Goal: Task Accomplishment & Management: Manage account settings

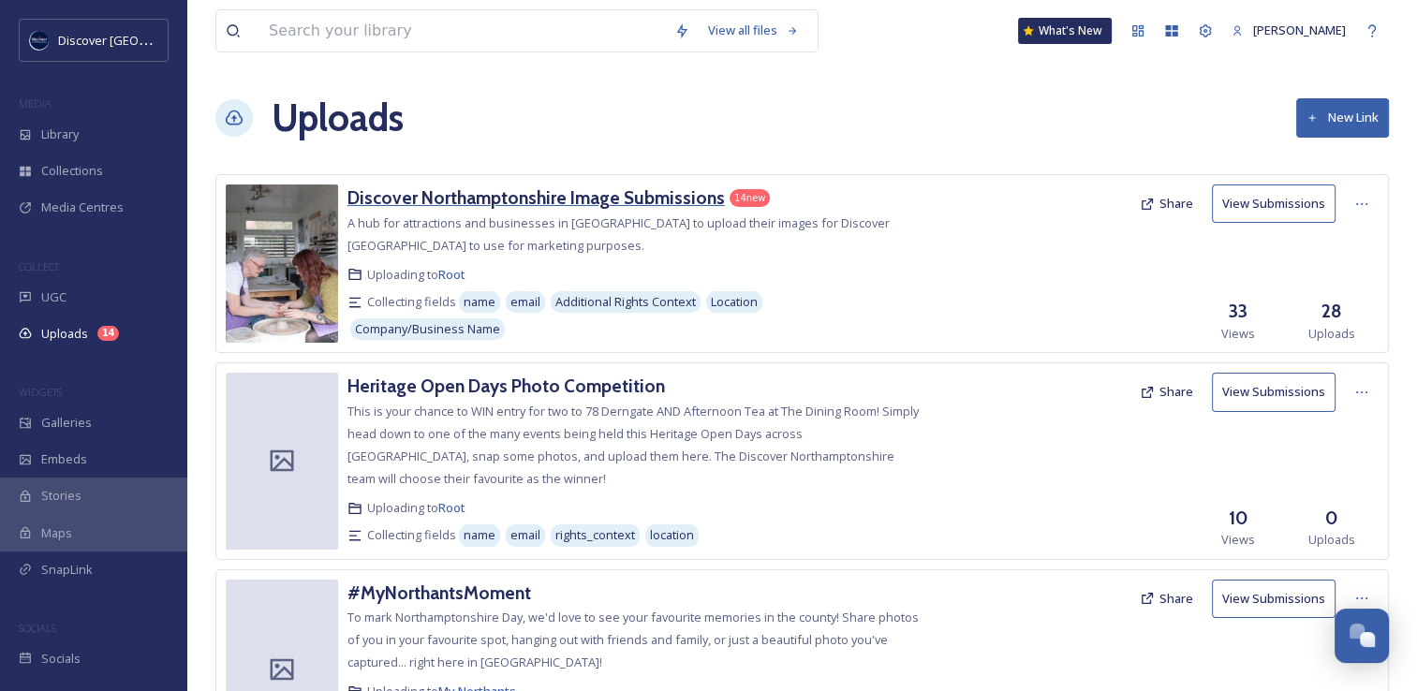
click at [663, 198] on h3 "Discover Northamptonshire Image Submissions" at bounding box center [535, 197] width 377 height 22
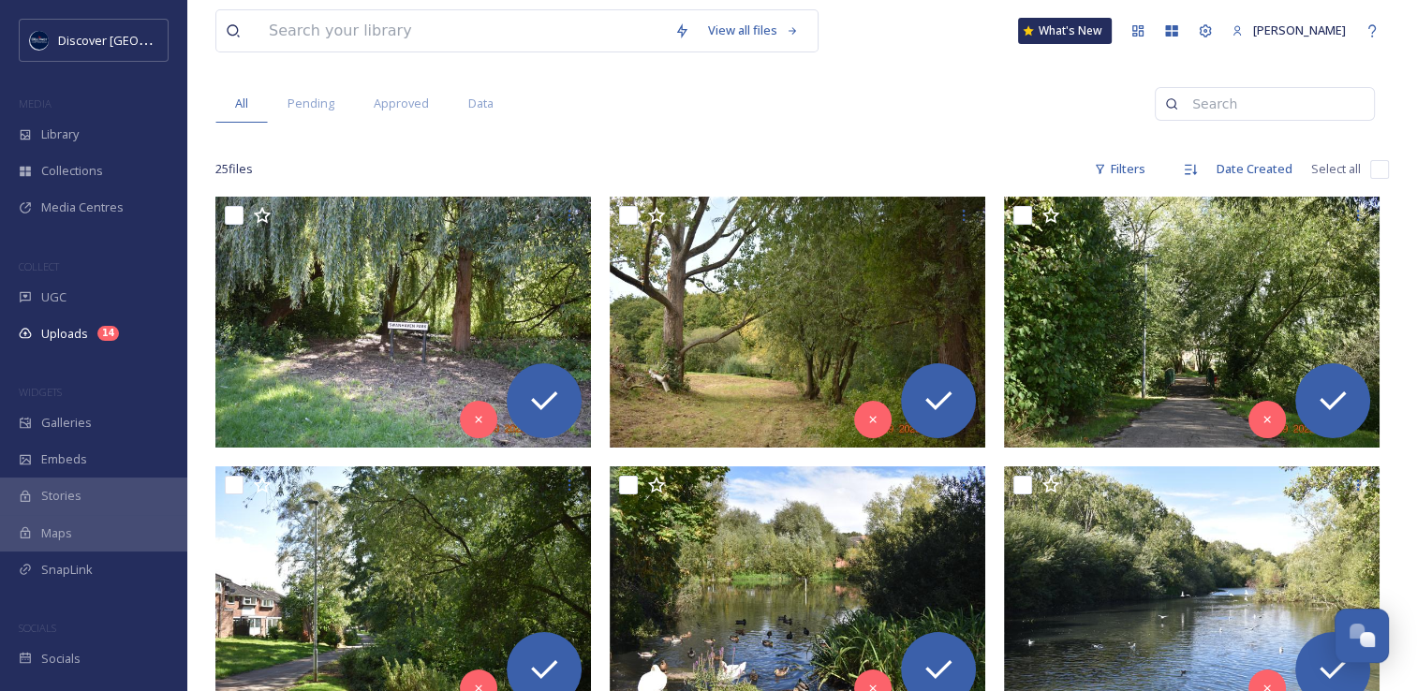
scroll to position [187, 0]
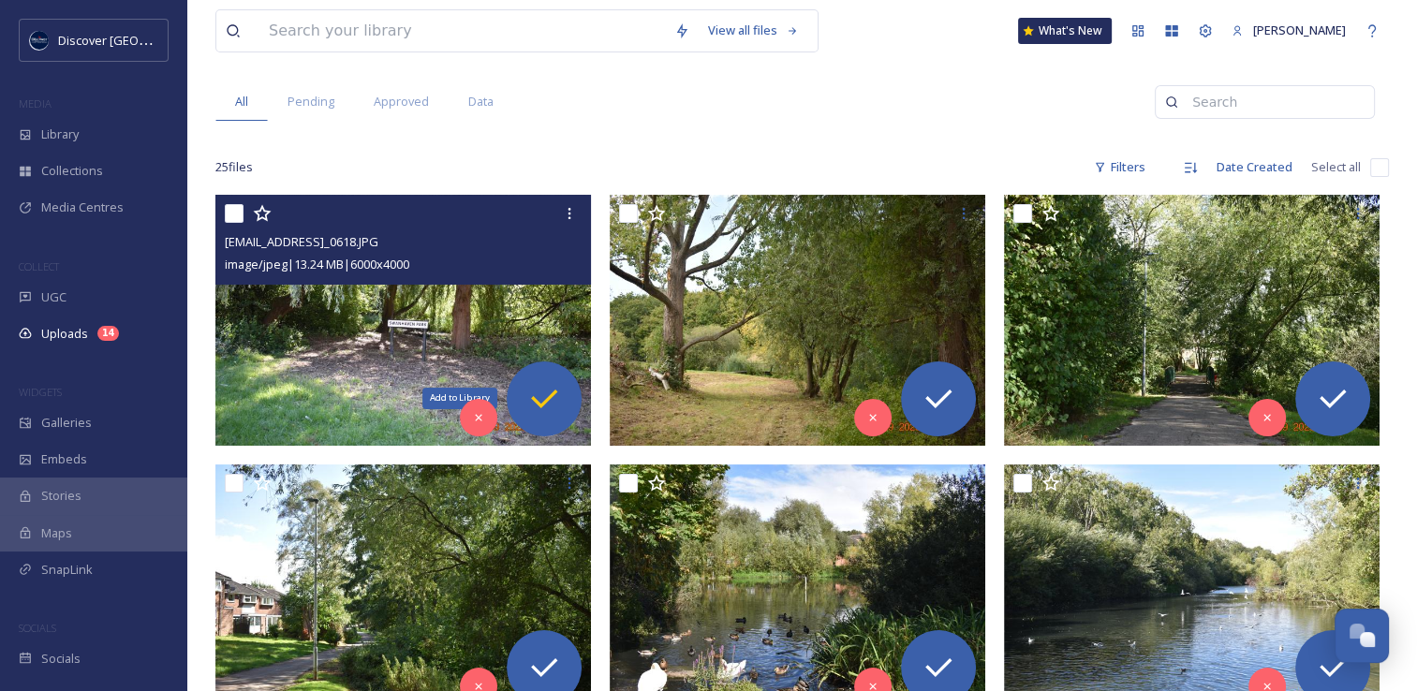
click at [555, 391] on icon at bounding box center [544, 398] width 26 height 19
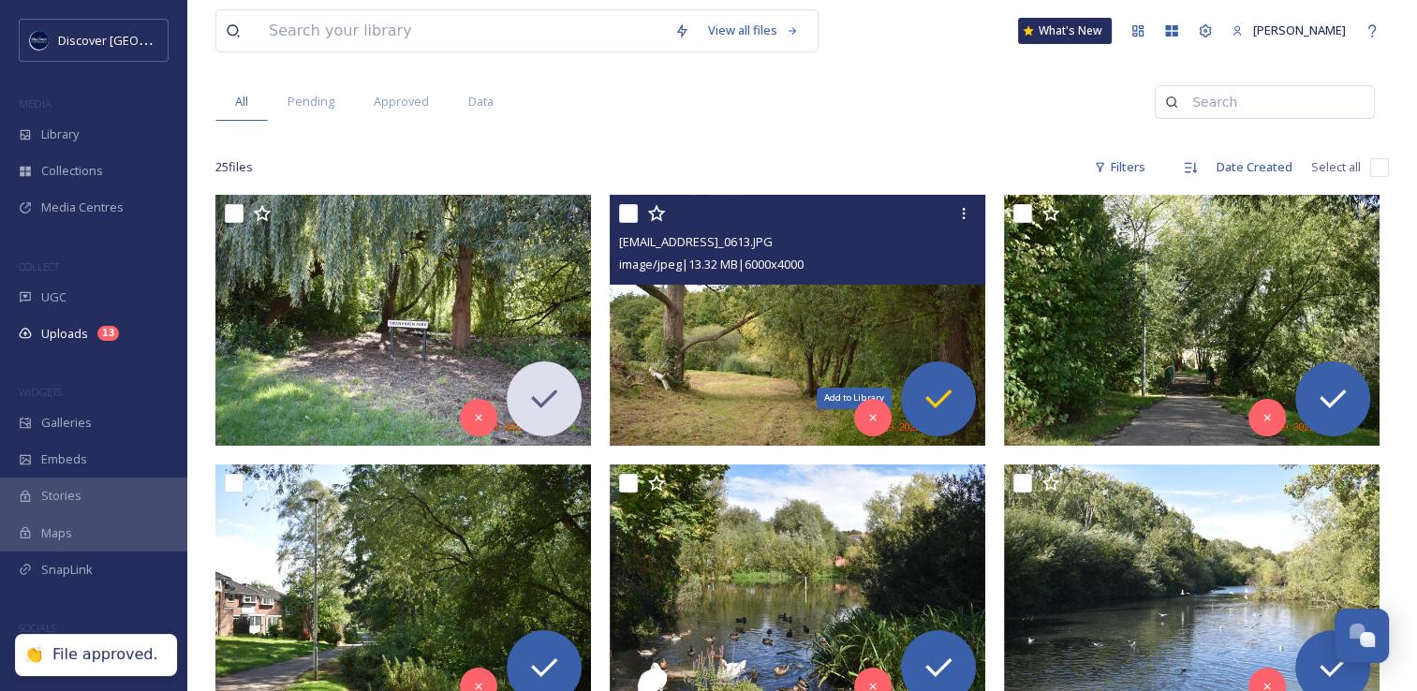
click at [942, 400] on icon at bounding box center [937, 398] width 37 height 37
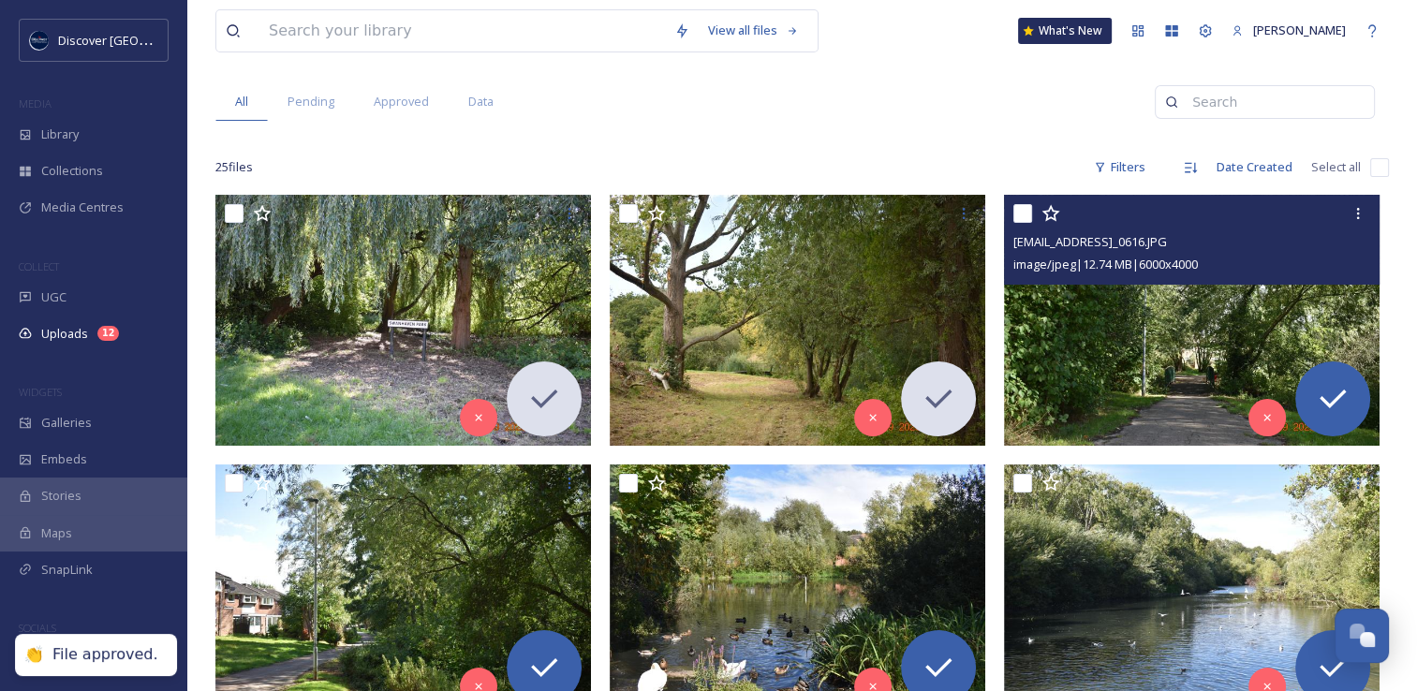
scroll to position [281, 0]
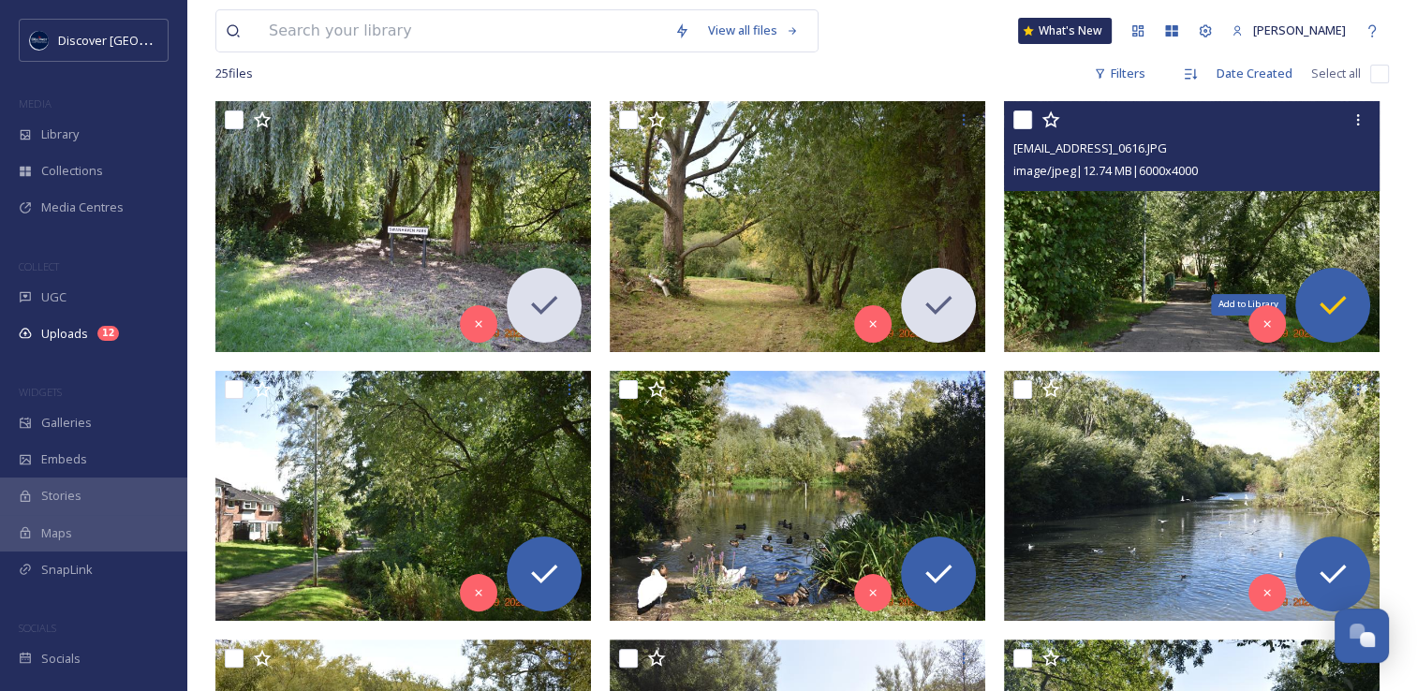
click at [1322, 295] on icon at bounding box center [1332, 305] width 37 height 37
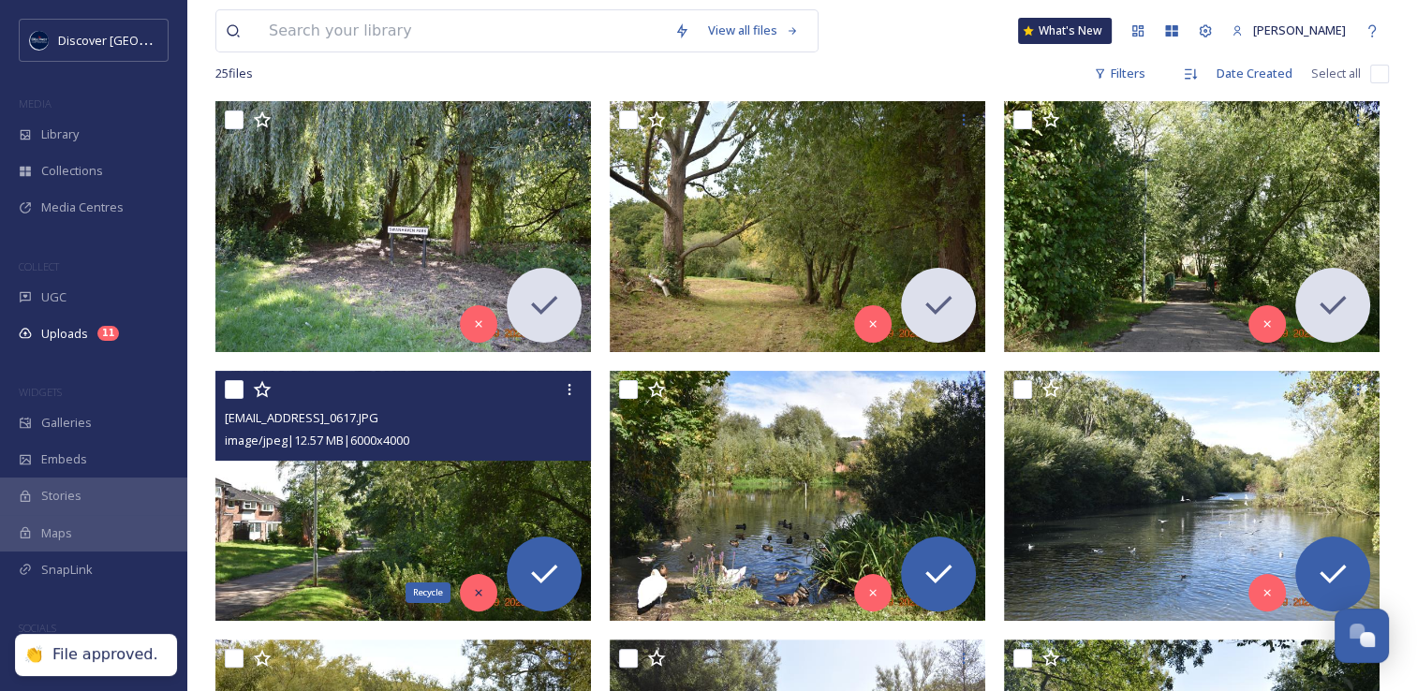
click at [479, 592] on icon at bounding box center [478, 592] width 13 height 13
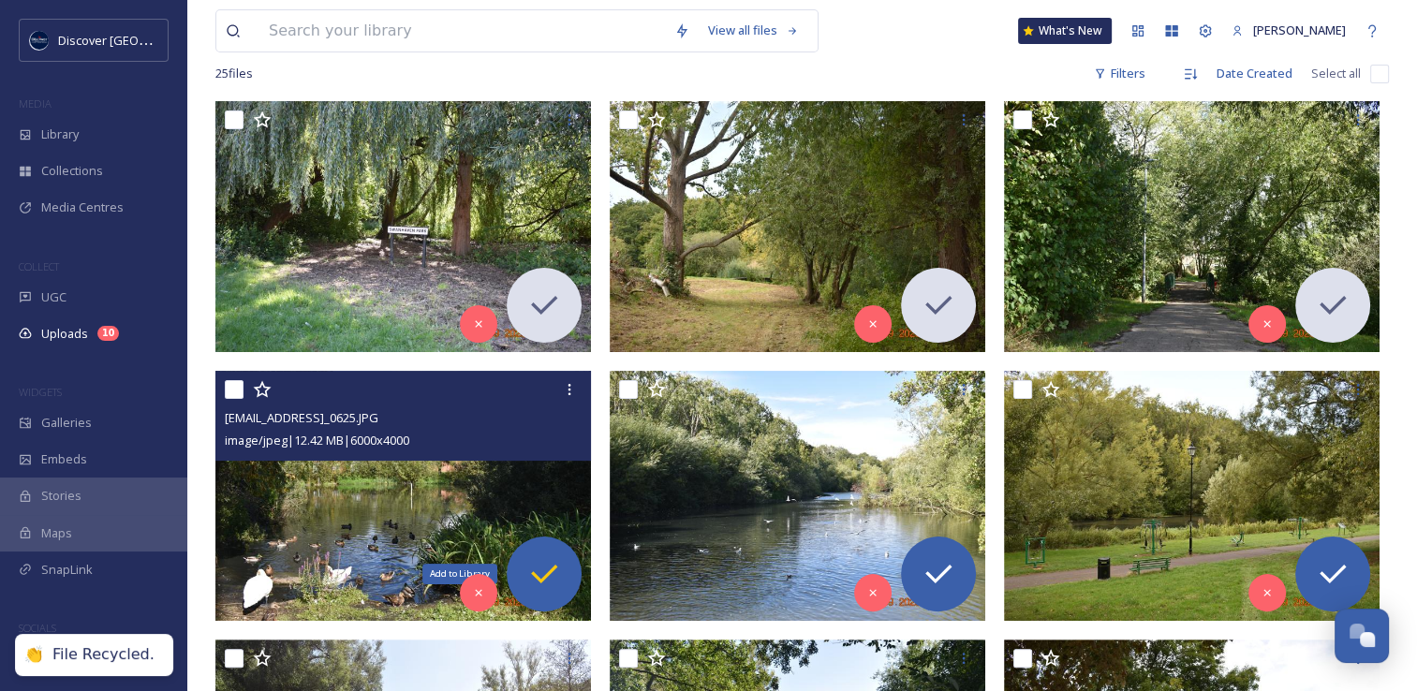
click at [533, 574] on icon at bounding box center [544, 574] width 26 height 19
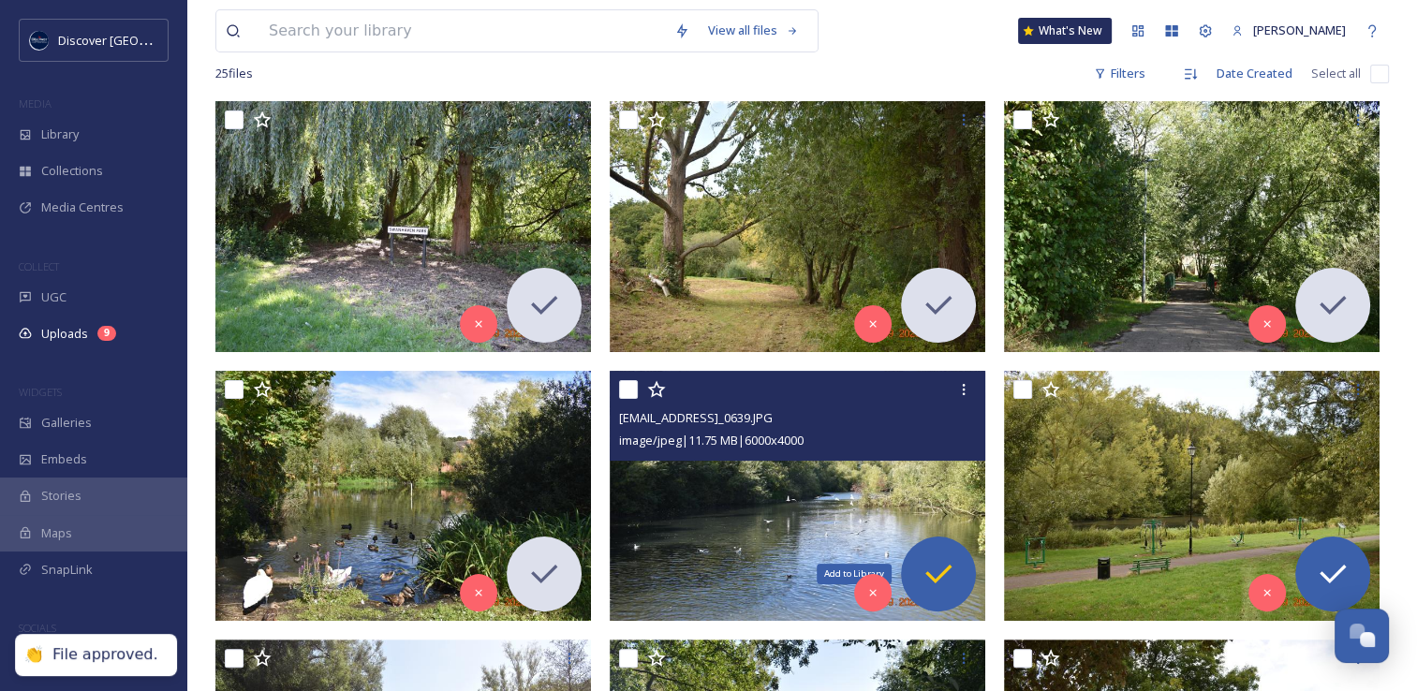
click at [958, 562] on div "Add to Library" at bounding box center [938, 573] width 75 height 75
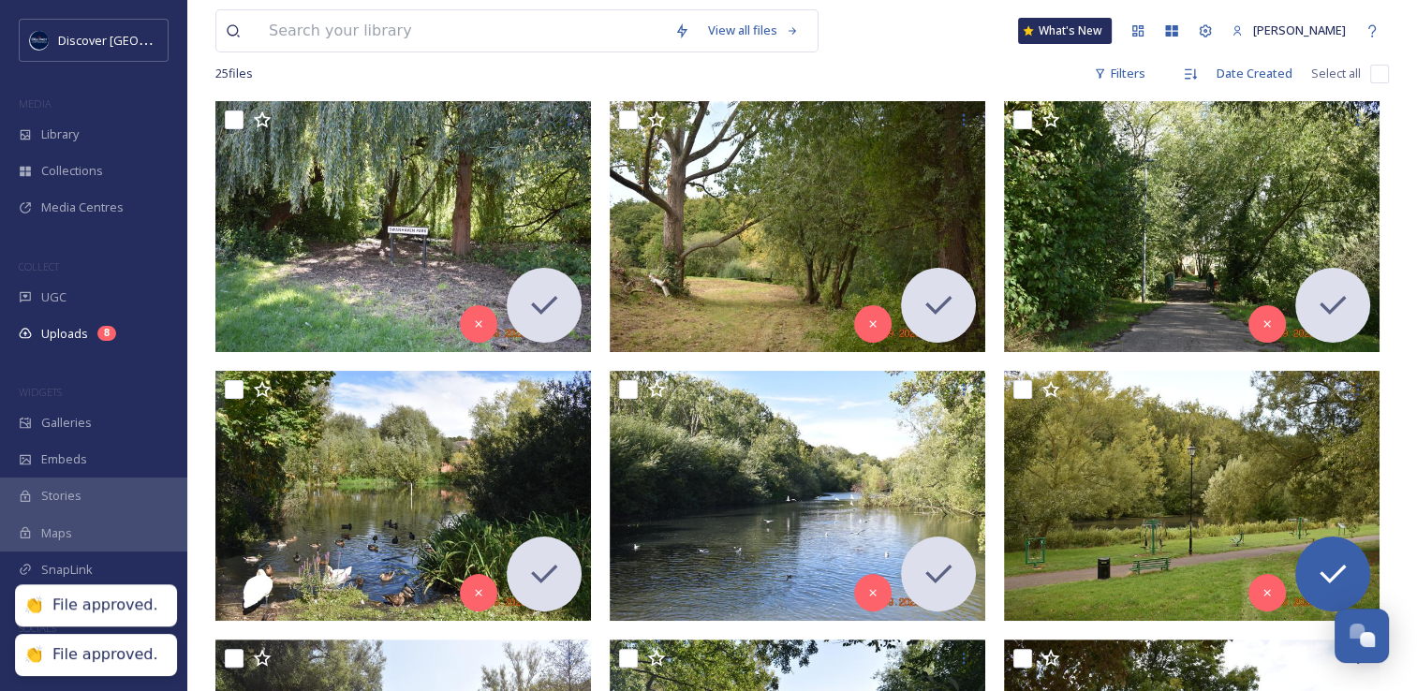
scroll to position [375, 0]
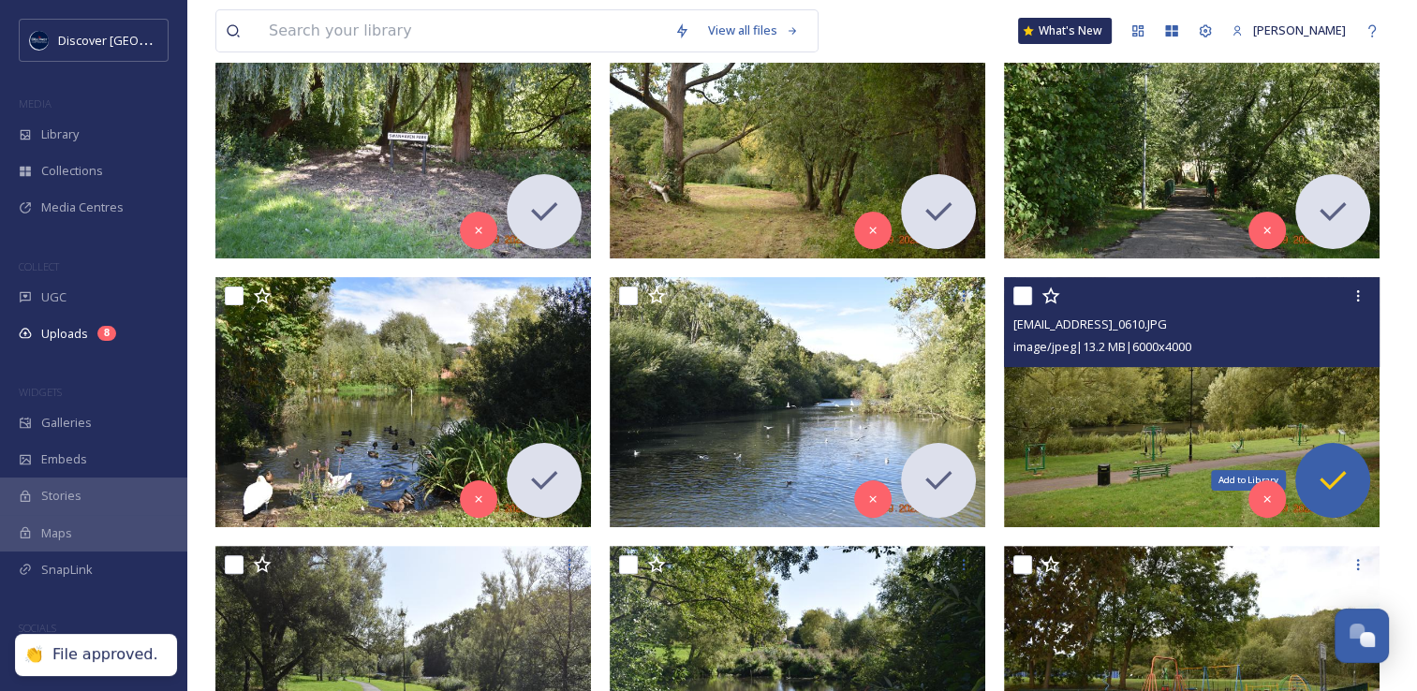
click at [1326, 489] on icon at bounding box center [1332, 480] width 37 height 37
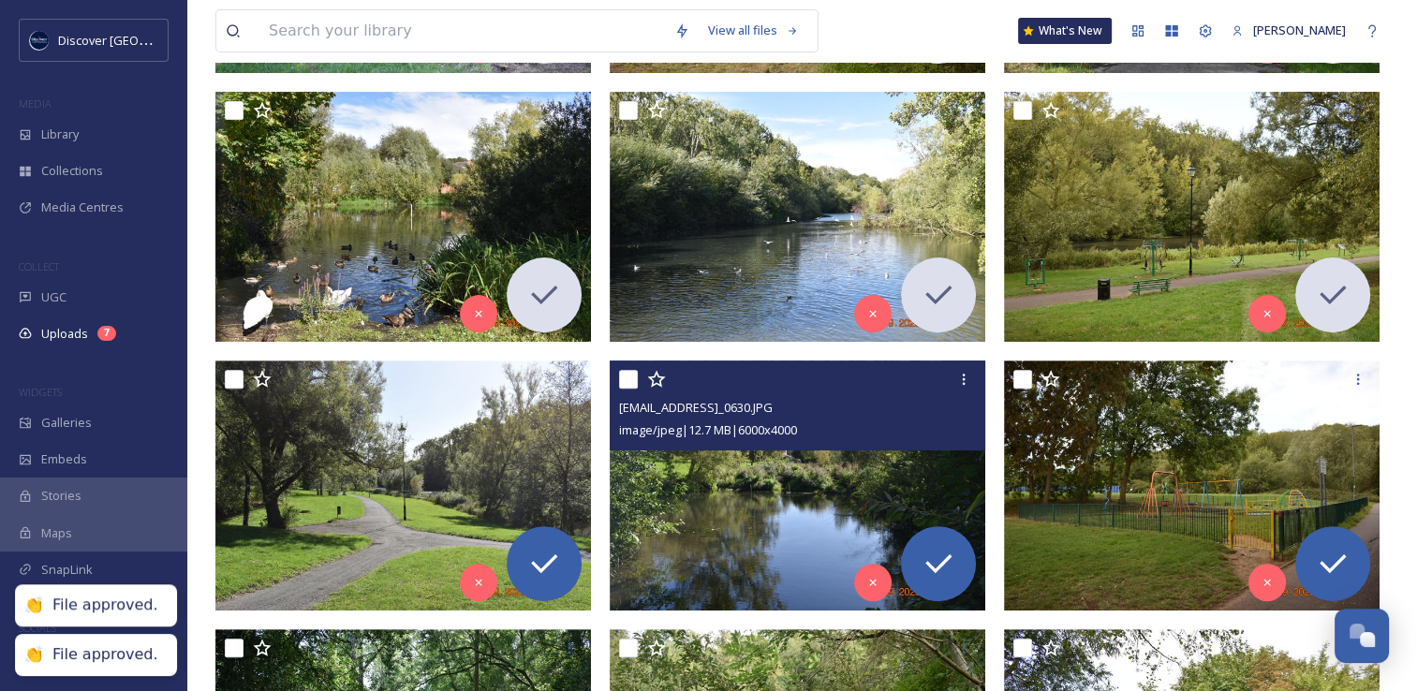
scroll to position [562, 0]
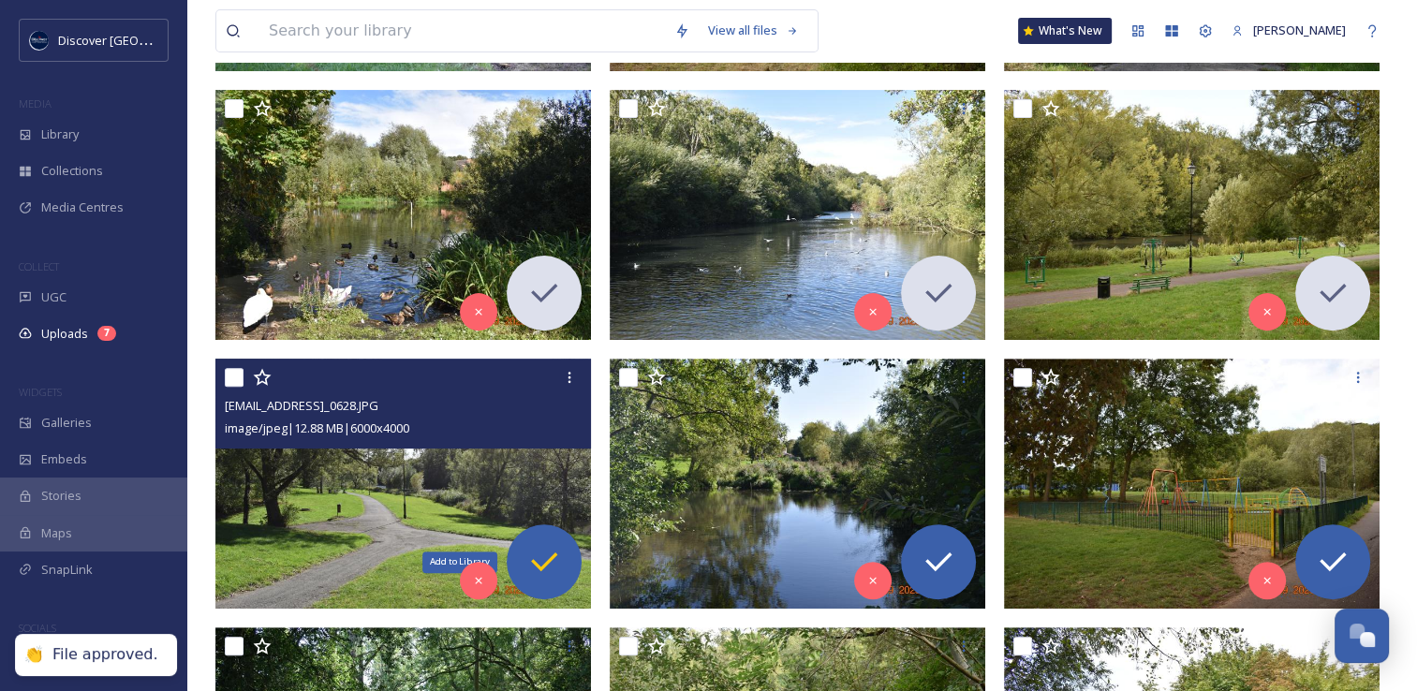
click at [530, 551] on icon at bounding box center [543, 561] width 37 height 37
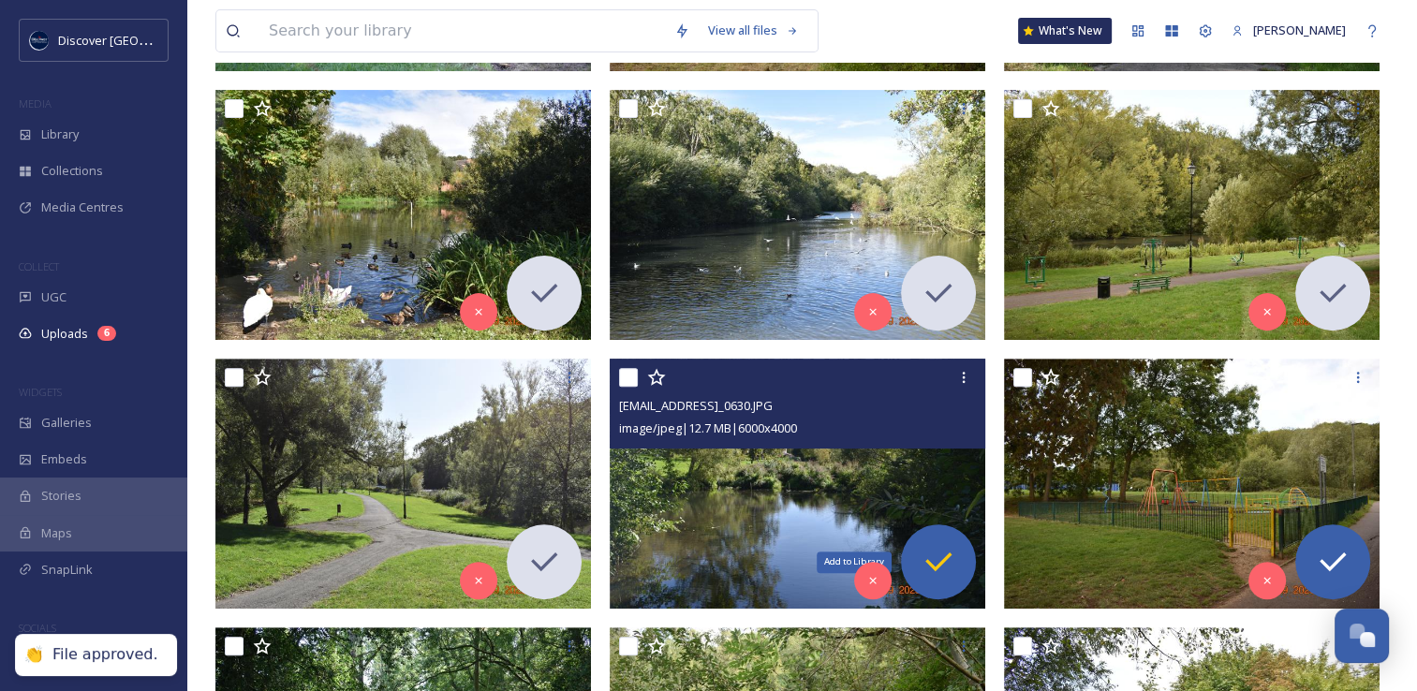
click at [944, 566] on icon at bounding box center [937, 561] width 37 height 37
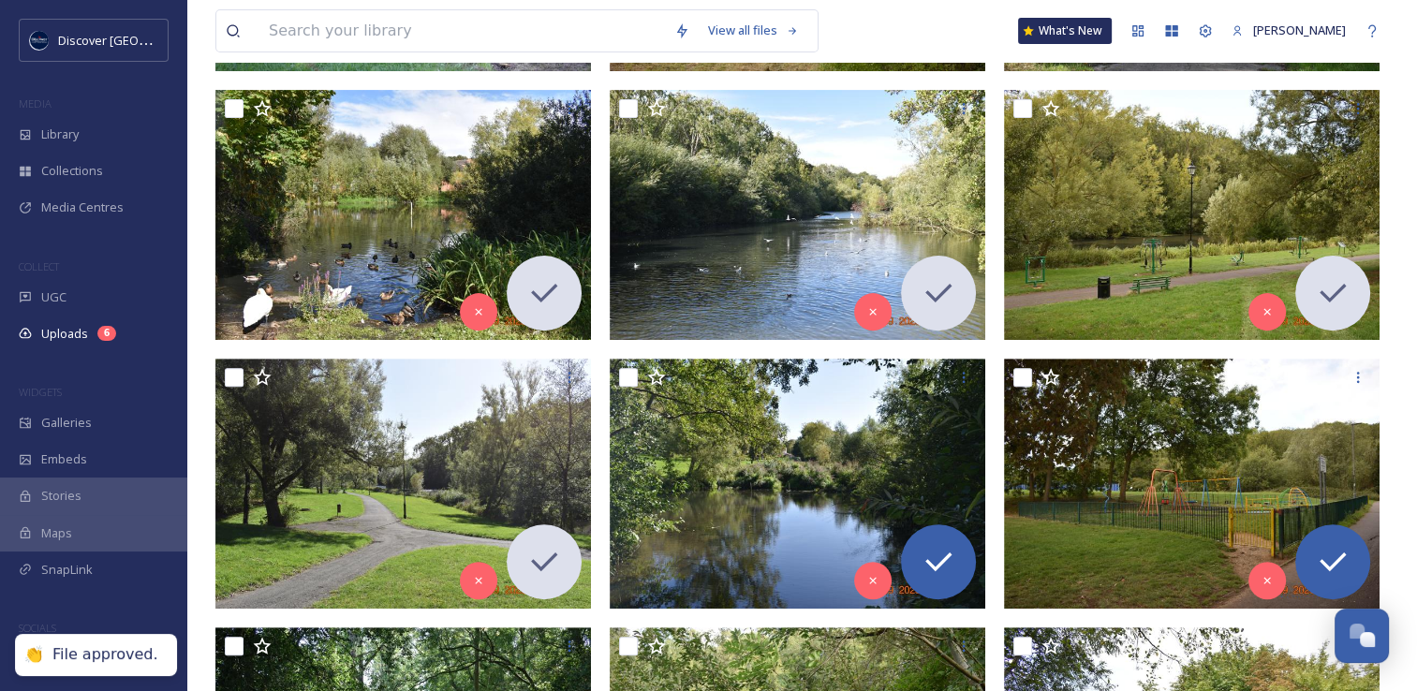
scroll to position [655, 0]
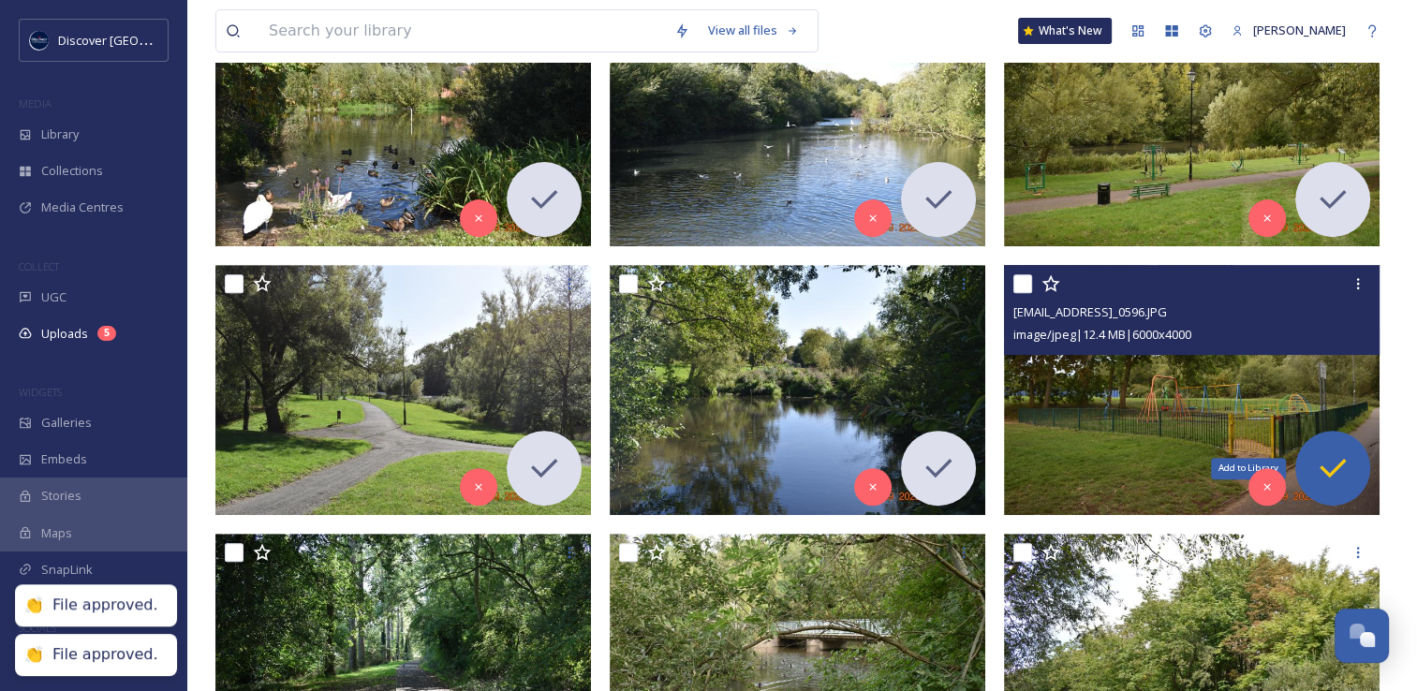
click at [1315, 474] on icon at bounding box center [1332, 467] width 37 height 37
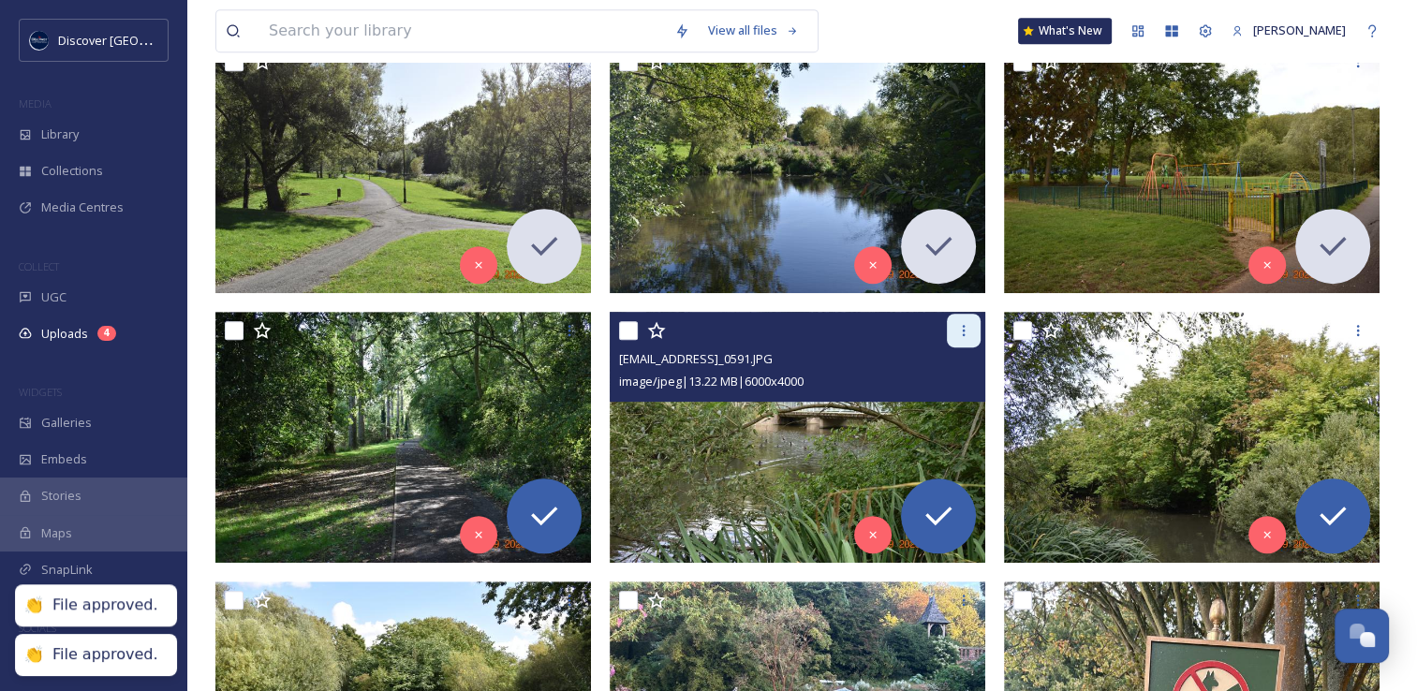
scroll to position [936, 0]
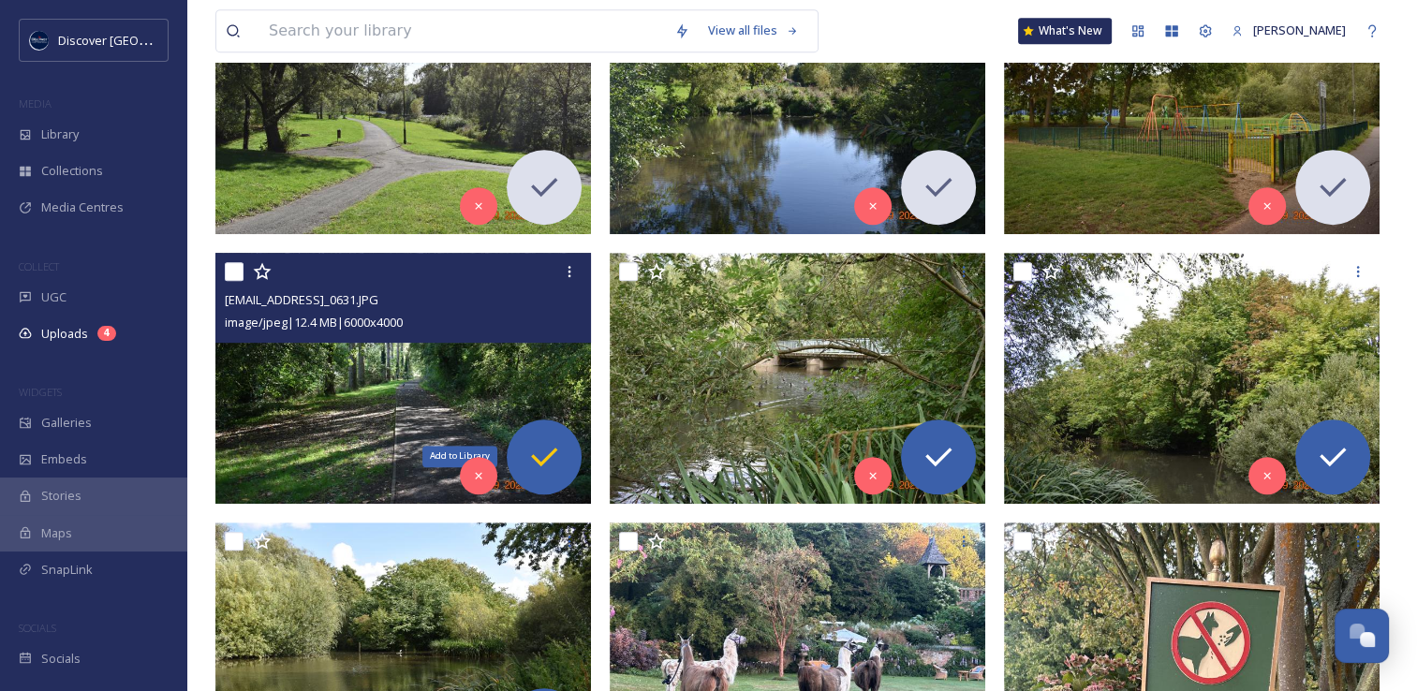
click at [551, 484] on div "Add to Library" at bounding box center [544, 456] width 75 height 75
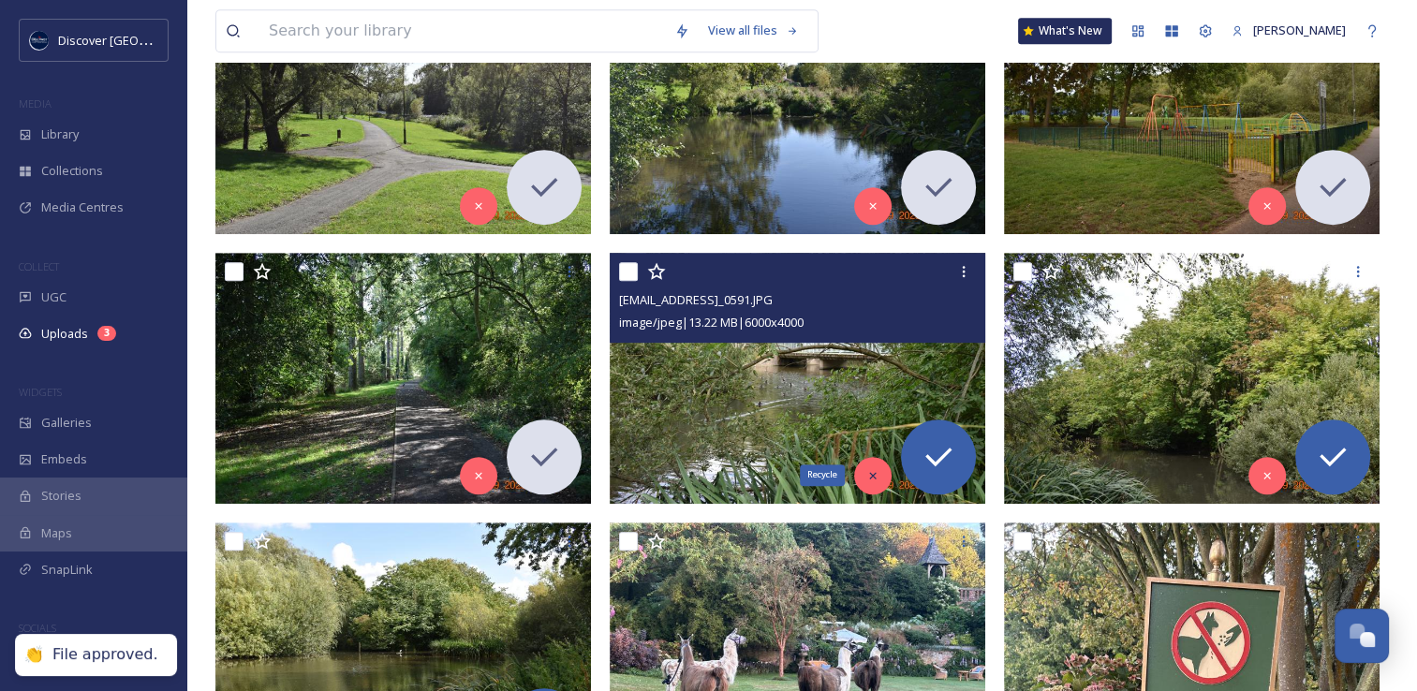
click at [874, 478] on icon at bounding box center [872, 475] width 13 height 13
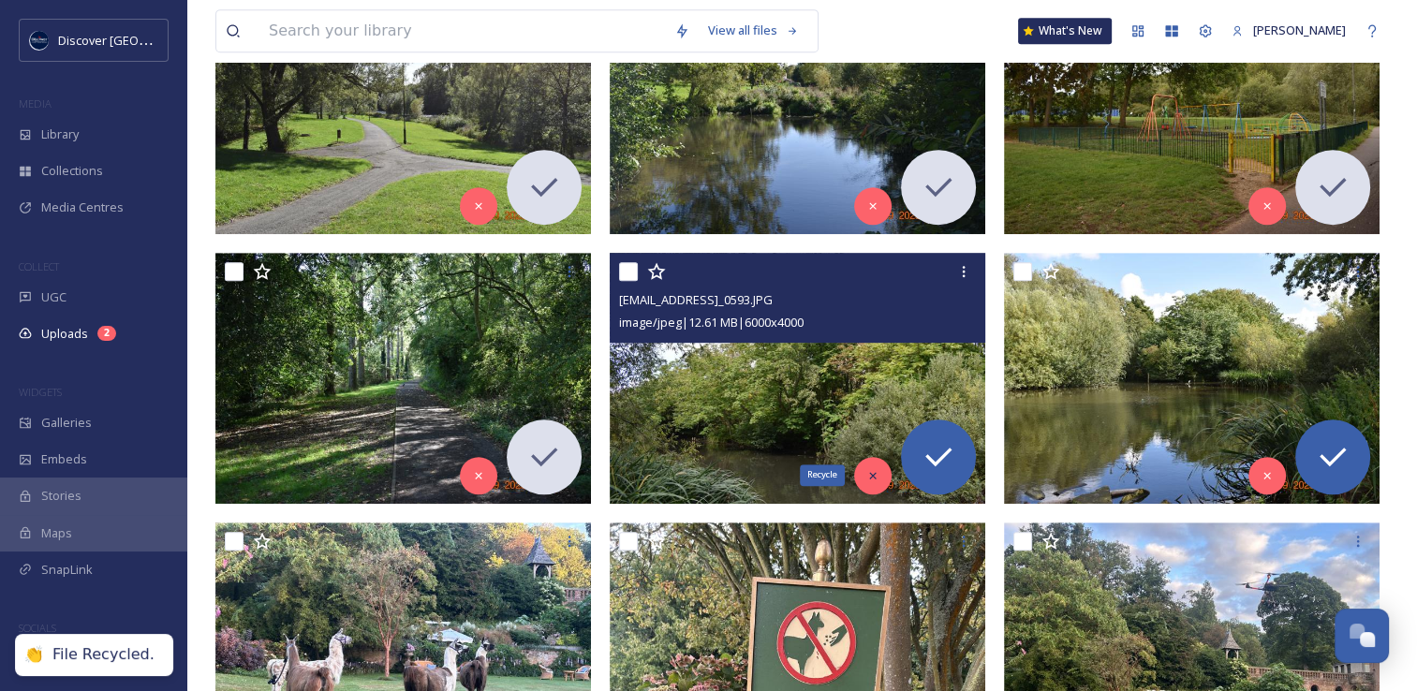
click at [862, 470] on div "Recycle" at bounding box center [872, 475] width 37 height 37
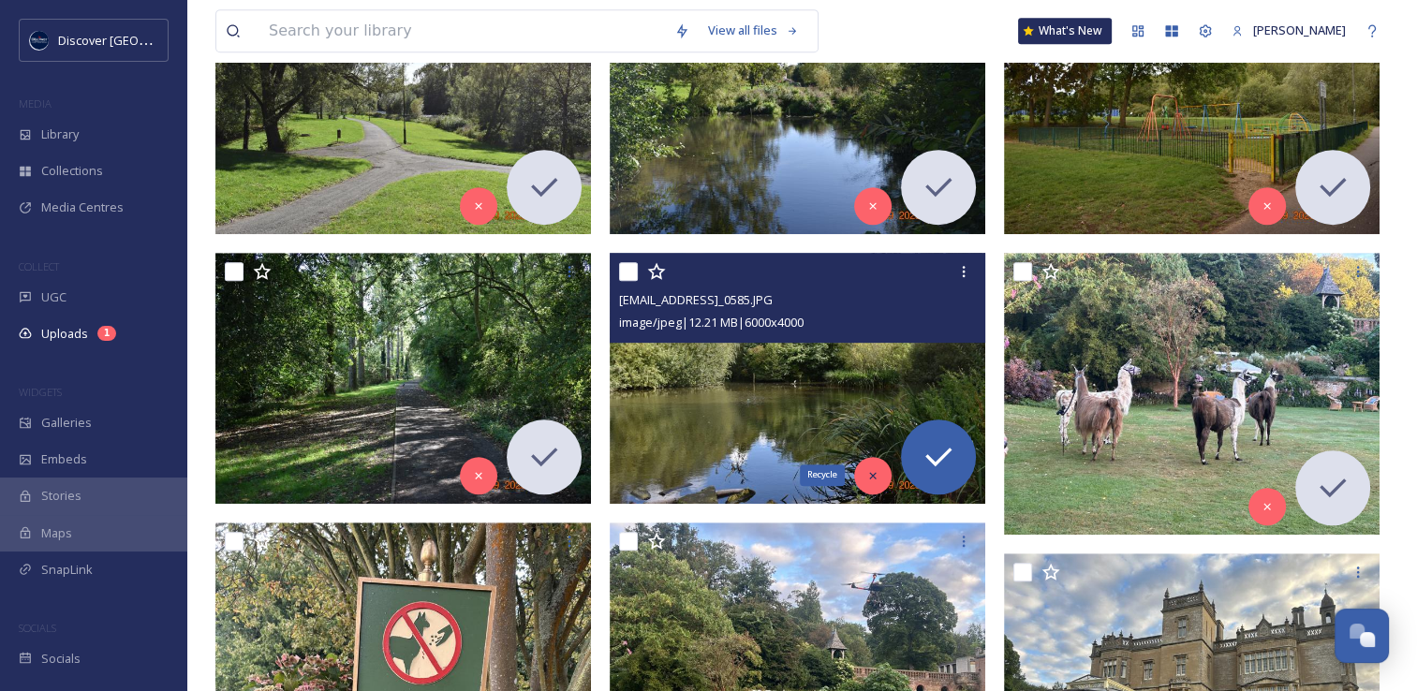
click at [876, 481] on div "Recycle" at bounding box center [872, 475] width 37 height 37
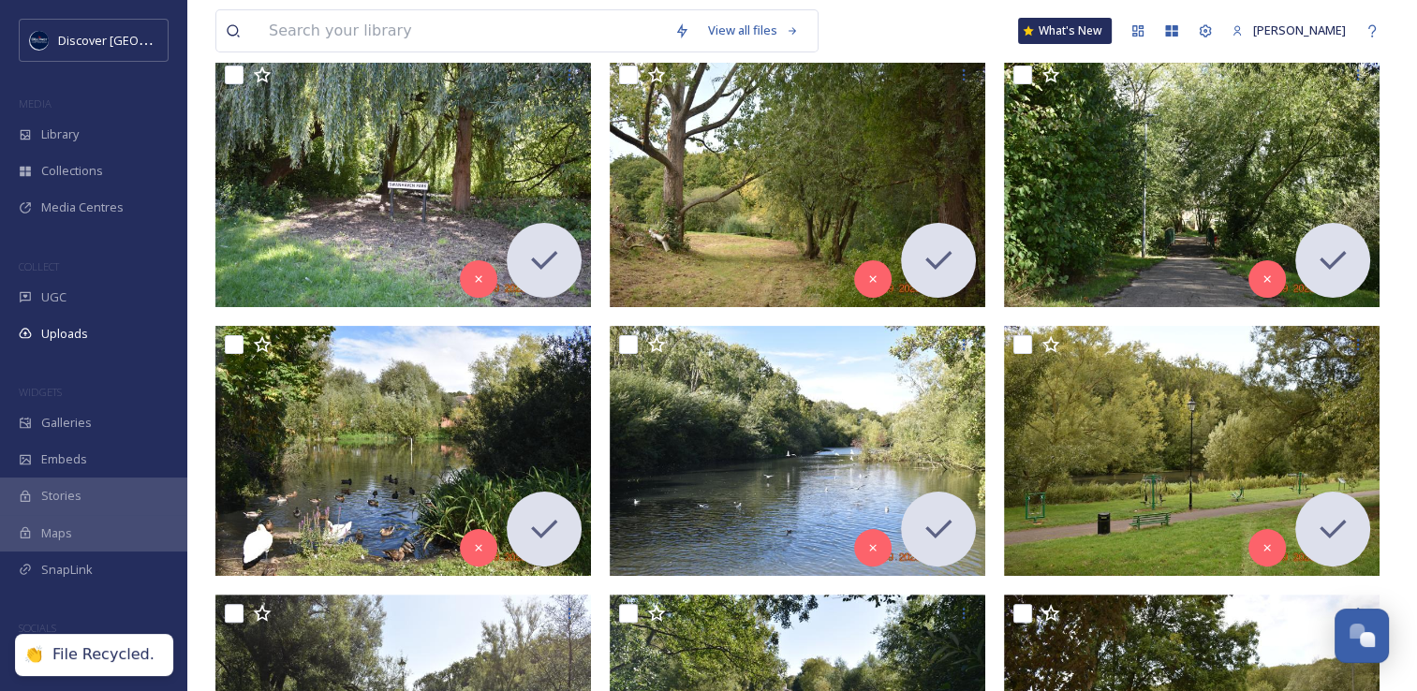
scroll to position [187, 0]
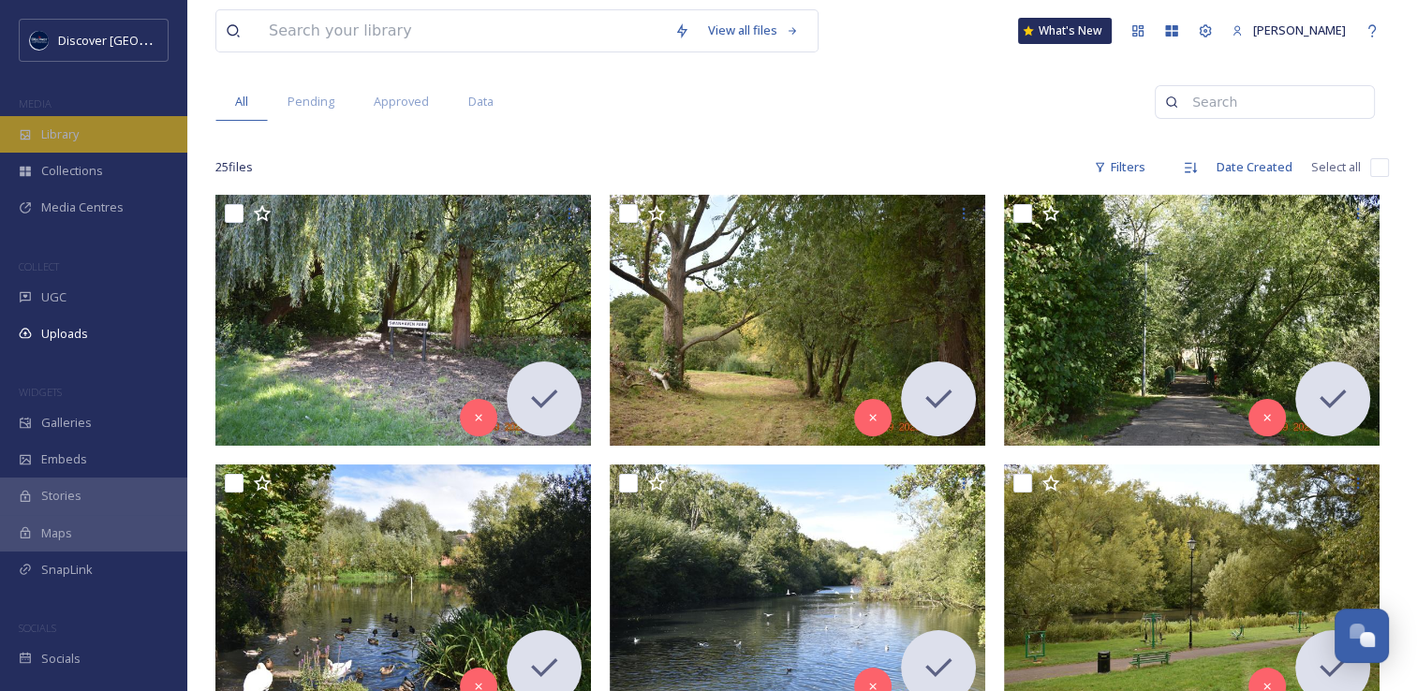
click at [100, 142] on div "Library" at bounding box center [93, 134] width 187 height 37
